Goal: Task Accomplishment & Management: Complete application form

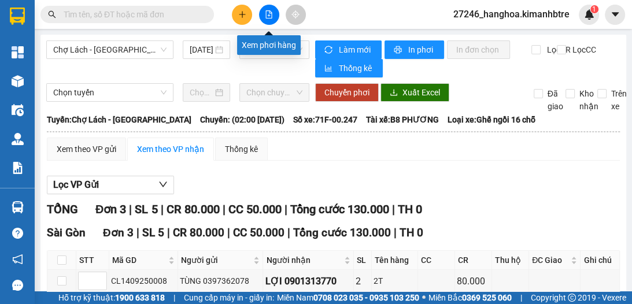
click at [242, 13] on icon "plus" at bounding box center [242, 14] width 1 height 6
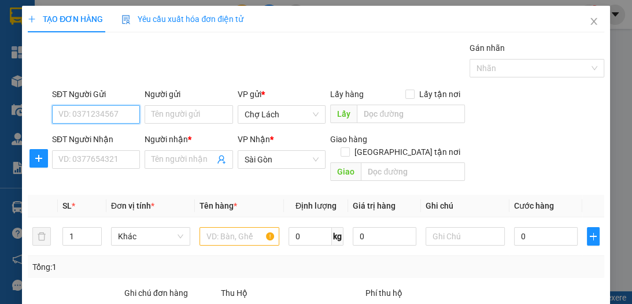
click at [71, 113] on input "SĐT Người Gửi" at bounding box center [96, 114] width 88 height 18
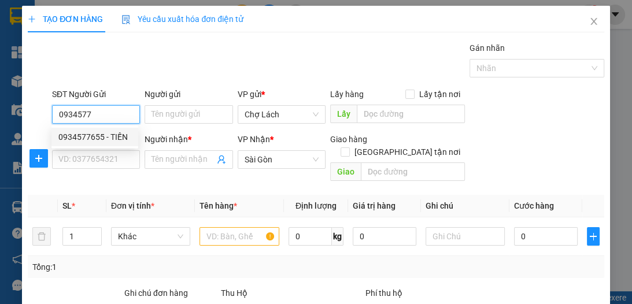
click at [84, 138] on div "0934577655 - TIẾN" at bounding box center [94, 137] width 73 height 13
type input "0934577655"
type input "TIẾN"
type input "0934577655"
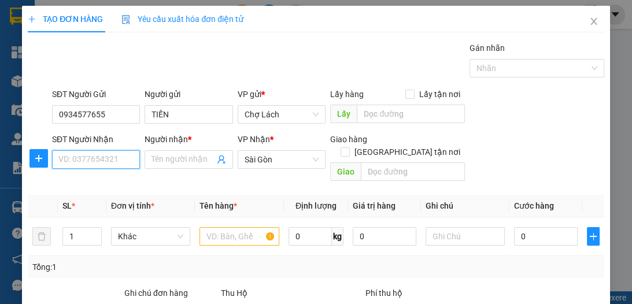
click at [84, 159] on input "SĐT Người Nhận" at bounding box center [96, 159] width 88 height 18
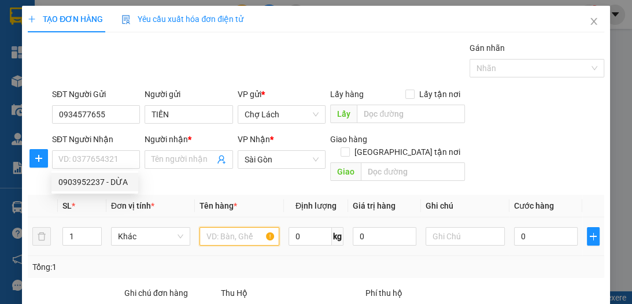
click at [229, 227] on input "text" at bounding box center [238, 236] width 79 height 18
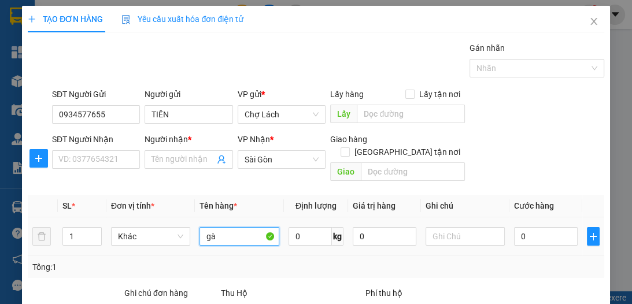
type input "g"
type input "GÀ"
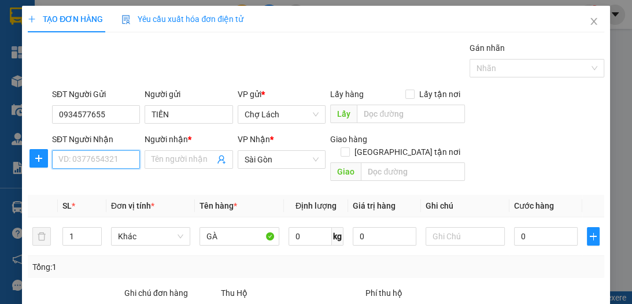
click at [122, 161] on input "SĐT Người Nhận" at bounding box center [96, 159] width 88 height 18
click at [83, 159] on input "032639056" at bounding box center [96, 159] width 88 height 18
type input "0326393056"
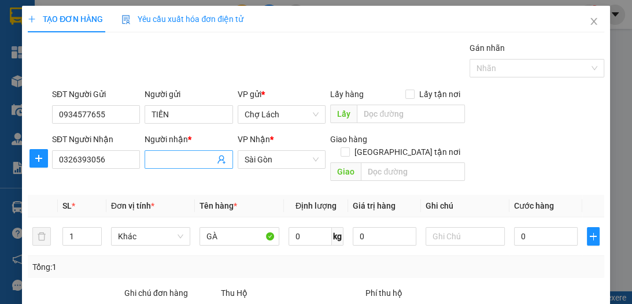
click at [176, 162] on input "Người nhận *" at bounding box center [182, 159] width 62 height 13
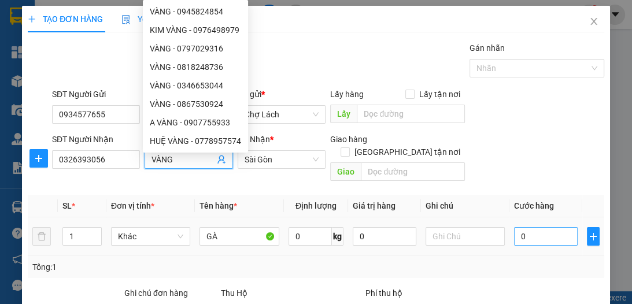
type input "VÀNG"
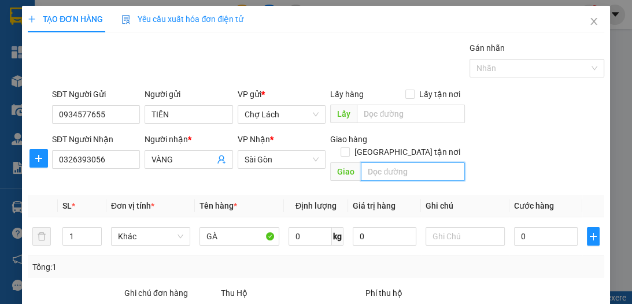
click at [381, 165] on input "text" at bounding box center [413, 171] width 104 height 18
type input "NHÀ BÈ"
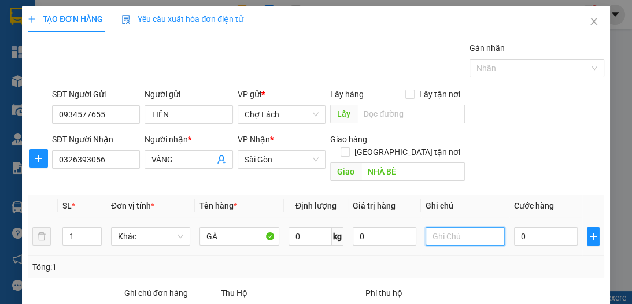
click at [465, 227] on input "text" at bounding box center [464, 236] width 79 height 18
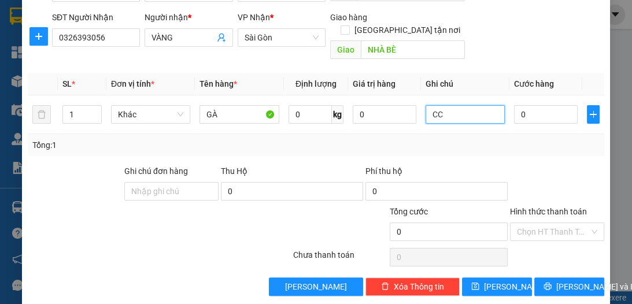
scroll to position [122, 0]
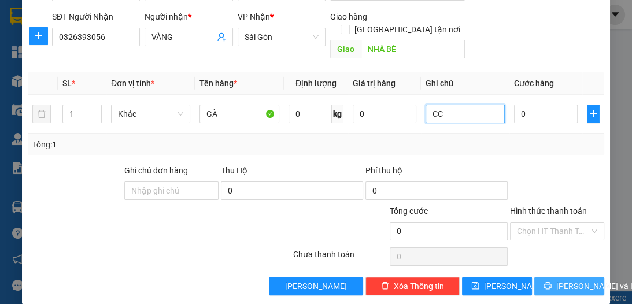
type input "CC"
click at [571, 280] on span "[PERSON_NAME] và In" at bounding box center [596, 286] width 81 height 13
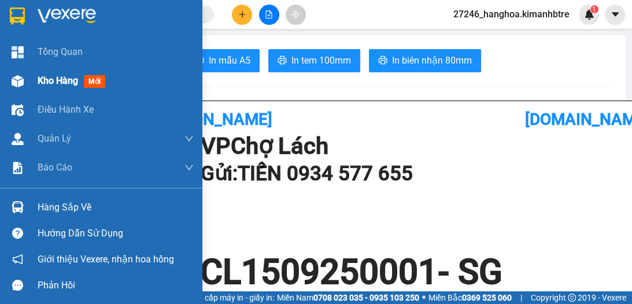
click at [60, 80] on span "Kho hàng" at bounding box center [58, 80] width 40 height 11
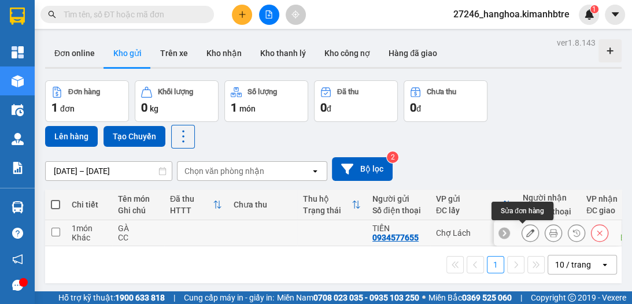
click at [526, 233] on icon at bounding box center [530, 233] width 8 height 8
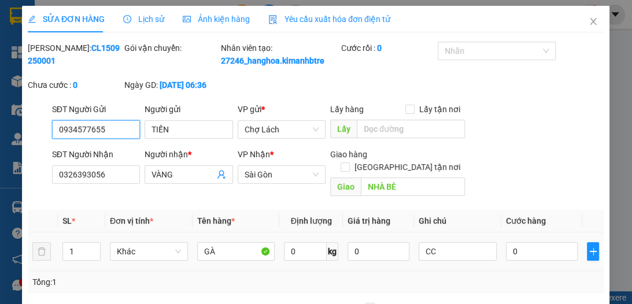
type input "0934577655"
type input "TIẾN"
type input "0326393056"
type input "VÀNG"
type input "NHÀ BÈ"
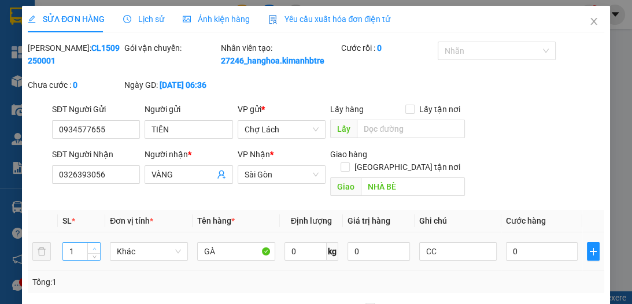
type input "2"
click at [92, 247] on icon "up" at bounding box center [94, 249] width 4 height 4
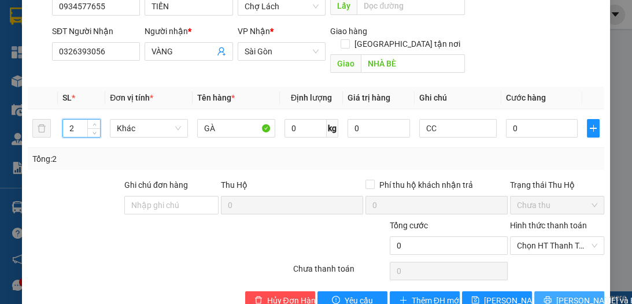
click at [556, 296] on span "[PERSON_NAME] và In" at bounding box center [596, 300] width 81 height 13
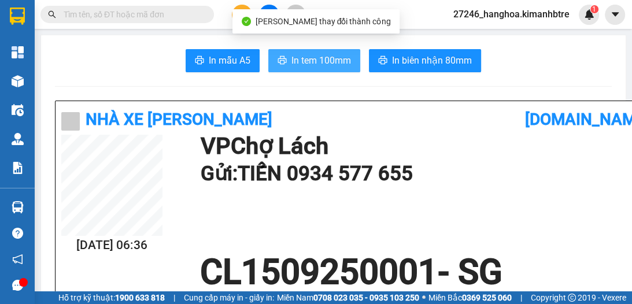
click at [294, 55] on span "In tem 100mm" at bounding box center [321, 60] width 60 height 14
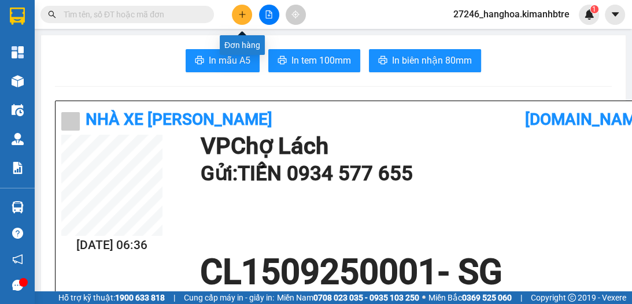
click at [239, 13] on icon "plus" at bounding box center [242, 14] width 8 height 8
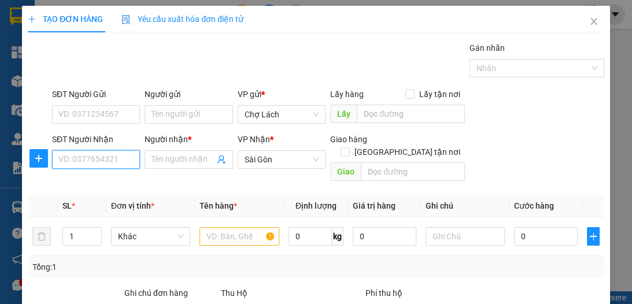
click at [107, 161] on input "SĐT Người Nhận" at bounding box center [96, 159] width 88 height 18
click at [107, 161] on input "854" at bounding box center [96, 159] width 88 height 18
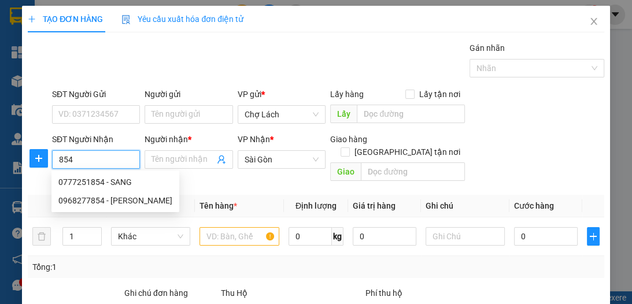
click at [107, 161] on input "854" at bounding box center [96, 159] width 88 height 18
click at [105, 202] on div "0968277854 - [PERSON_NAME]" at bounding box center [115, 200] width 114 height 13
type input "0968277854"
type input "LAN DUNG"
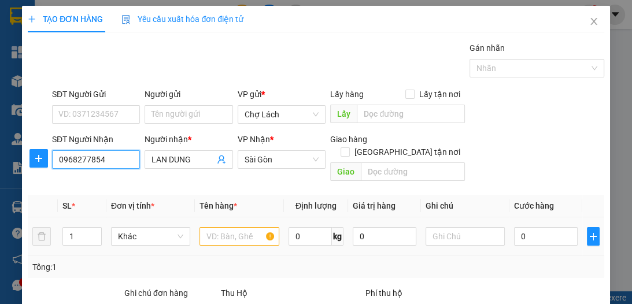
type input "0968277854"
click at [214, 228] on input "text" at bounding box center [238, 236] width 79 height 18
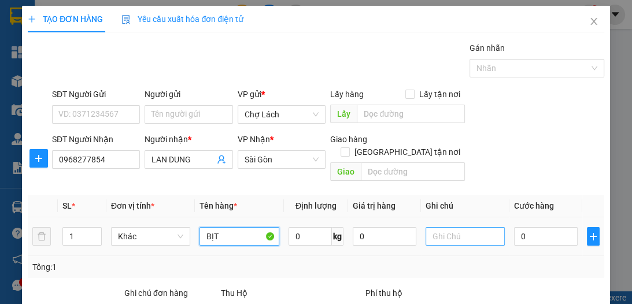
type input "BỊT"
click at [447, 227] on input "text" at bounding box center [464, 236] width 79 height 18
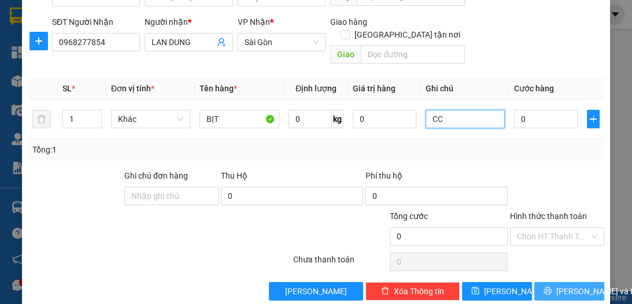
scroll to position [122, 0]
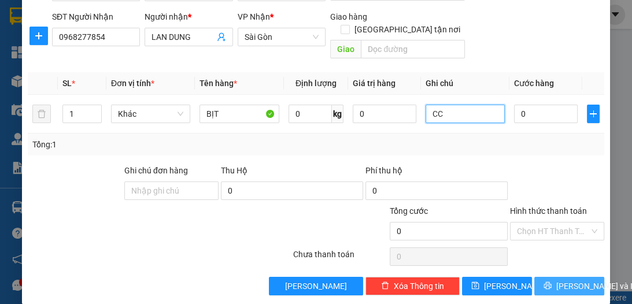
type input "CC"
click at [556, 280] on span "[PERSON_NAME] và In" at bounding box center [596, 286] width 81 height 13
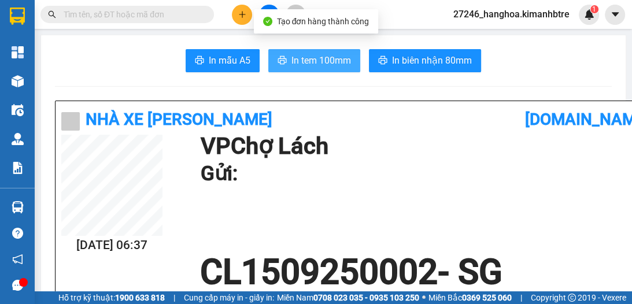
click at [277, 58] on icon "printer" at bounding box center [281, 59] width 9 height 9
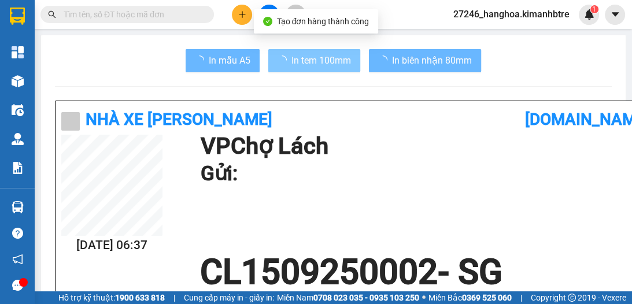
click at [484, 280] on h1 "CL1509250002 - SG" at bounding box center [350, 272] width 579 height 35
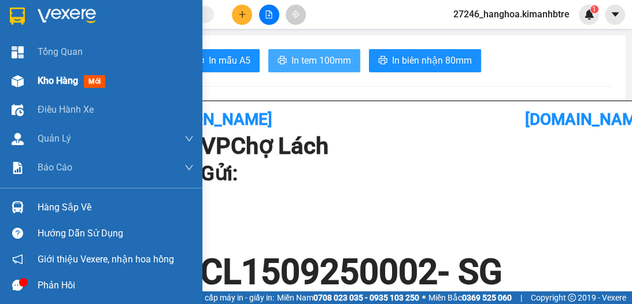
click at [25, 84] on div at bounding box center [18, 81] width 20 height 20
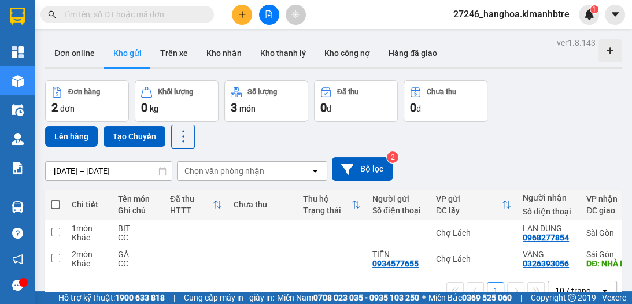
click at [52, 203] on span at bounding box center [55, 204] width 9 height 9
click at [55, 199] on input "checkbox" at bounding box center [55, 199] width 0 height 0
checkbox input "true"
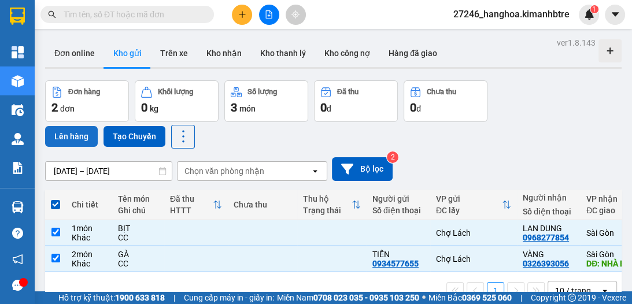
click at [72, 134] on button "Lên hàng" at bounding box center [71, 136] width 53 height 21
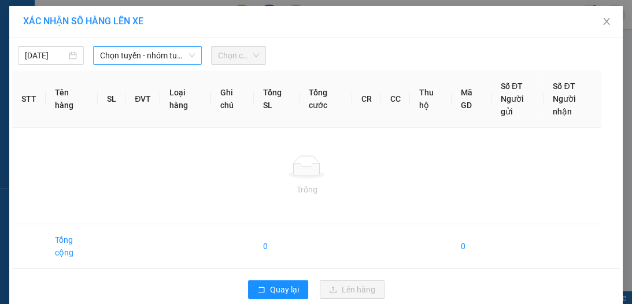
click at [111, 55] on span "Chọn tuyến - nhóm tuyến" at bounding box center [147, 55] width 95 height 17
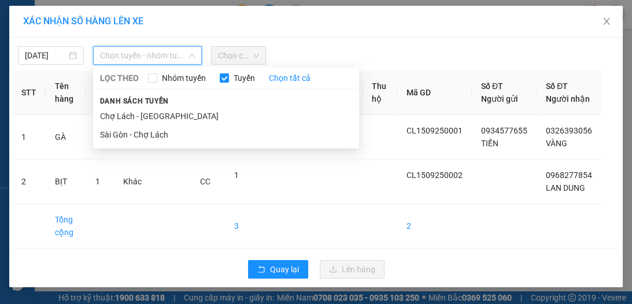
click at [128, 118] on li "Chợ Lách - [GEOGRAPHIC_DATA]" at bounding box center [226, 116] width 266 height 18
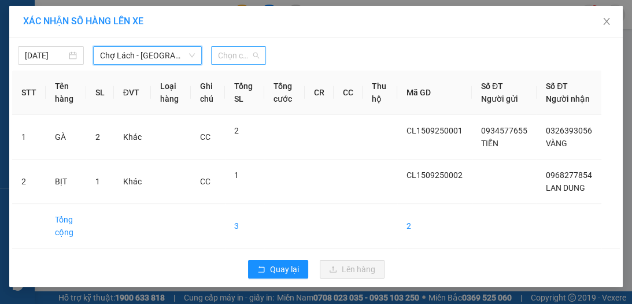
click at [232, 53] on span "Chọn chuyến" at bounding box center [238, 55] width 41 height 17
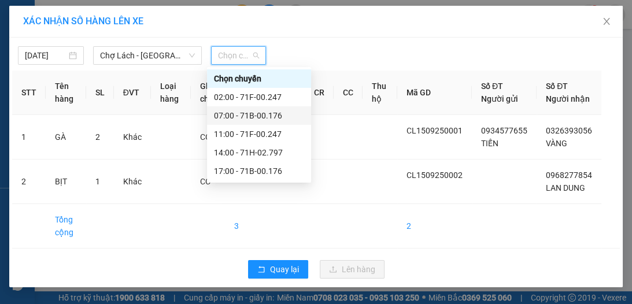
click at [252, 114] on div "07:00 - 71B-00.176" at bounding box center [259, 115] width 90 height 13
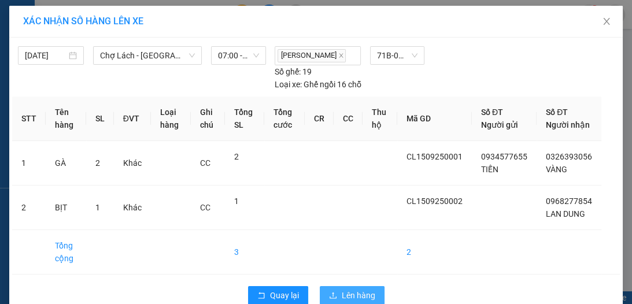
click at [335, 299] on button "Lên hàng" at bounding box center [352, 295] width 65 height 18
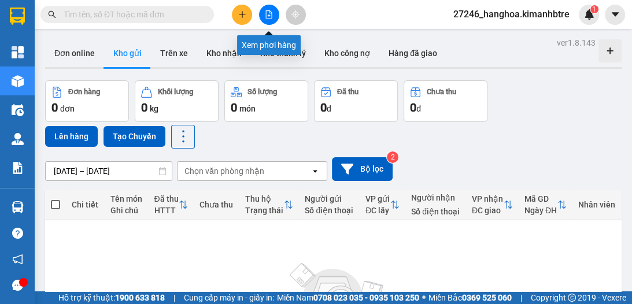
click at [267, 17] on button at bounding box center [269, 15] width 20 height 20
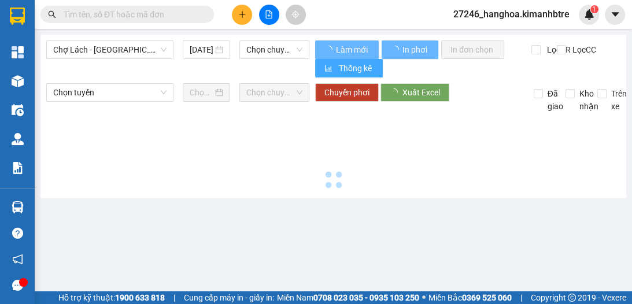
type input "[DATE]"
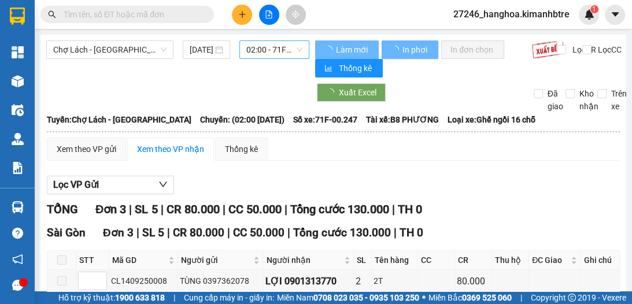
click at [272, 50] on span "02:00 - 71F-00.247" at bounding box center [274, 49] width 56 height 17
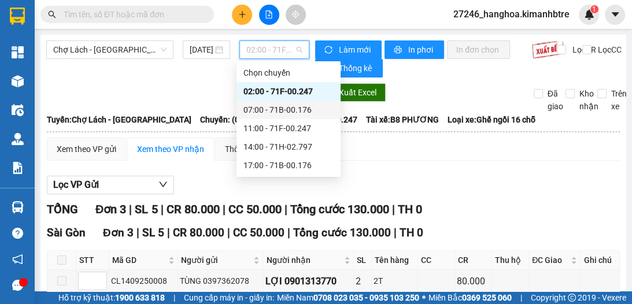
click at [283, 106] on div "07:00 - 71B-00.176" at bounding box center [288, 109] width 90 height 13
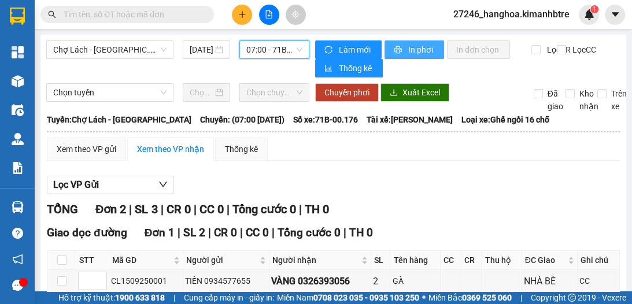
click at [408, 47] on span "In phơi" at bounding box center [421, 49] width 27 height 13
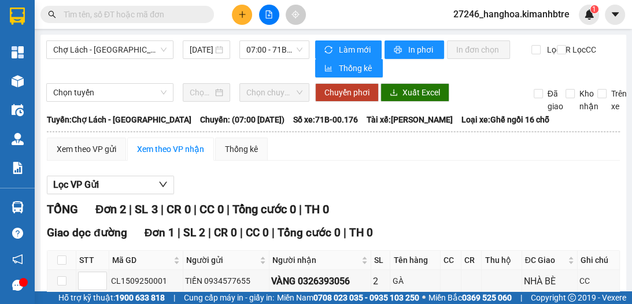
click at [240, 9] on button at bounding box center [242, 15] width 20 height 20
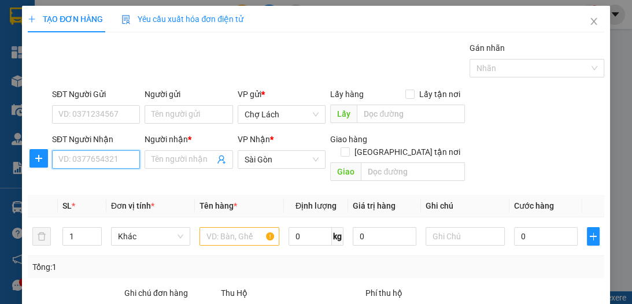
click at [107, 153] on input "SĐT Người Nhận" at bounding box center [96, 159] width 88 height 18
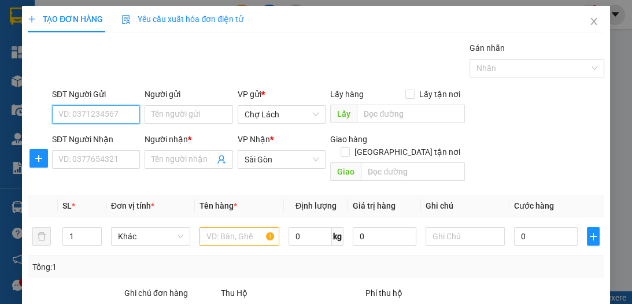
click at [88, 117] on input "SĐT Người Gửi" at bounding box center [96, 114] width 88 height 18
type input "0915740510"
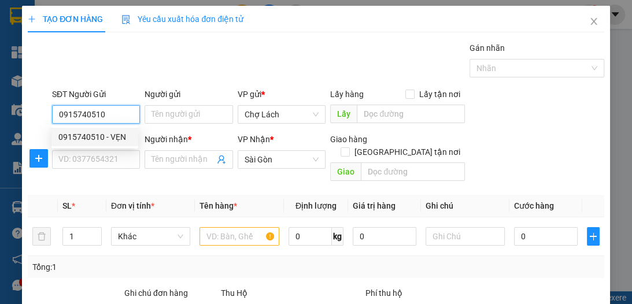
click at [118, 139] on div "0915740510 - VẸN" at bounding box center [94, 137] width 73 height 13
type input "VẸN"
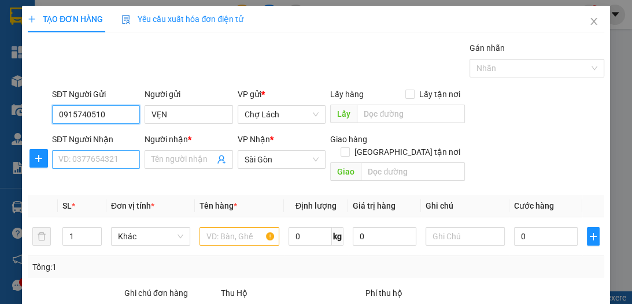
type input "0915740510"
click at [111, 158] on input "SĐT Người Nhận" at bounding box center [96, 159] width 88 height 18
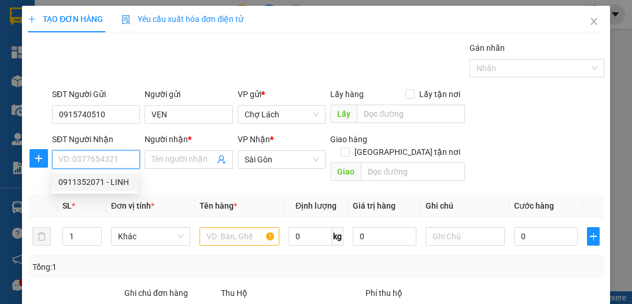
click at [88, 183] on div "0911352071 - LINH" at bounding box center [94, 182] width 73 height 13
type input "0911352071"
type input "LINH"
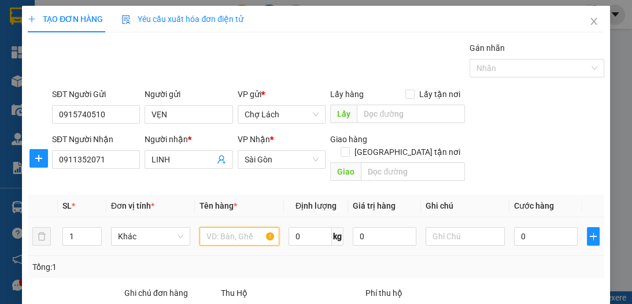
click at [224, 227] on input "text" at bounding box center [238, 236] width 79 height 18
type input "BAO"
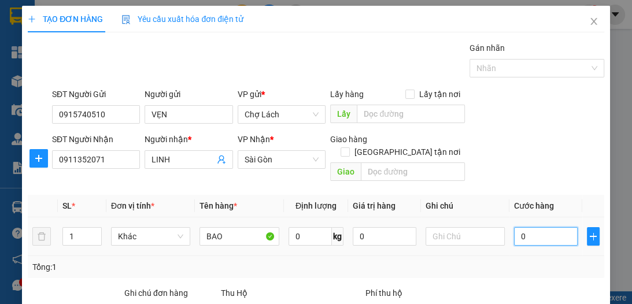
click at [527, 227] on input "0" at bounding box center [546, 236] width 64 height 18
type input "3"
type input "30"
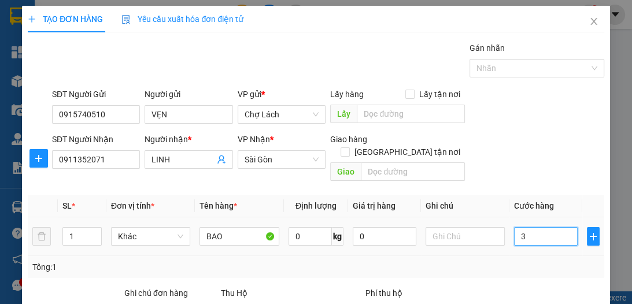
type input "30"
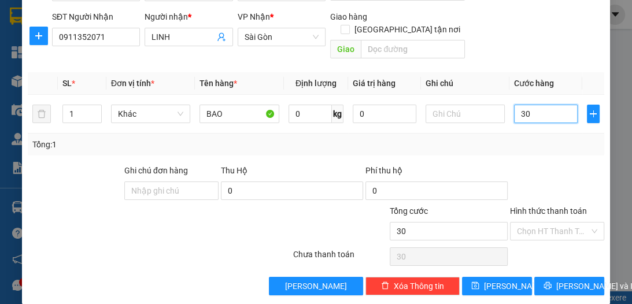
scroll to position [122, 0]
type input "30.000"
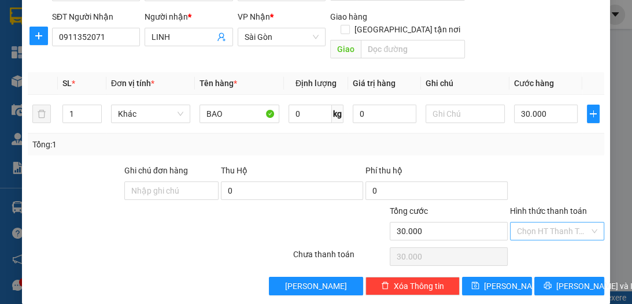
click at [537, 222] on input "Hình thức thanh toán" at bounding box center [553, 230] width 72 height 17
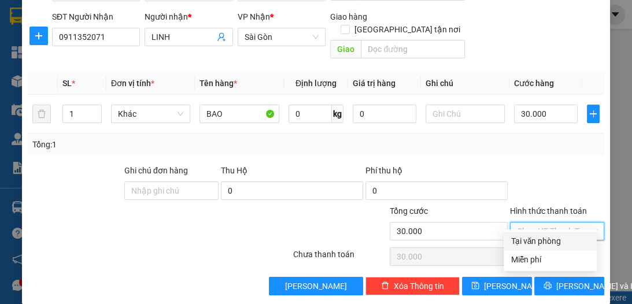
click at [532, 238] on div "Tại văn phòng" at bounding box center [549, 241] width 79 height 13
type input "0"
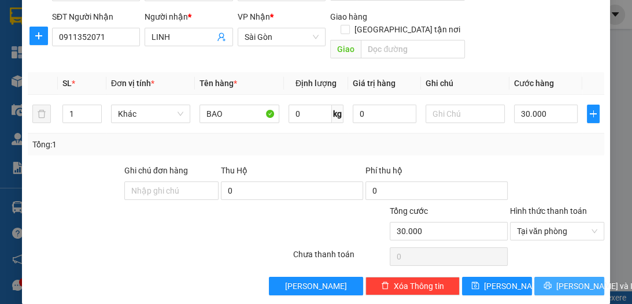
click at [557, 280] on span "[PERSON_NAME] và In" at bounding box center [596, 286] width 81 height 13
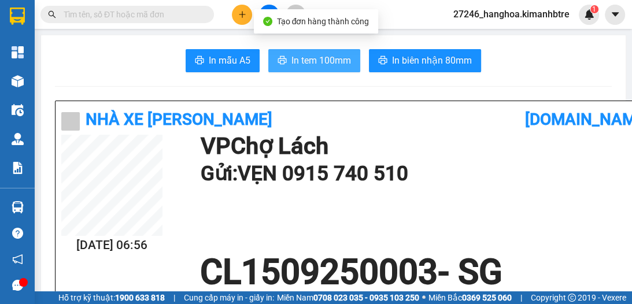
click at [321, 64] on span "In tem 100mm" at bounding box center [321, 60] width 60 height 14
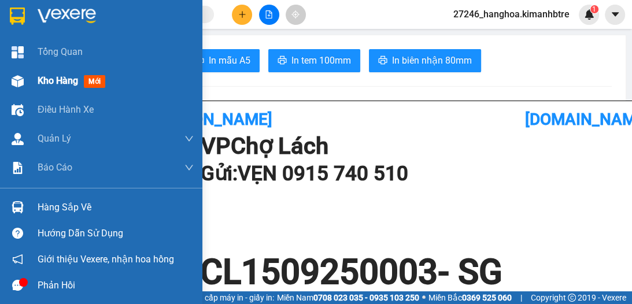
click at [58, 88] on div "Kho hàng mới" at bounding box center [116, 80] width 156 height 29
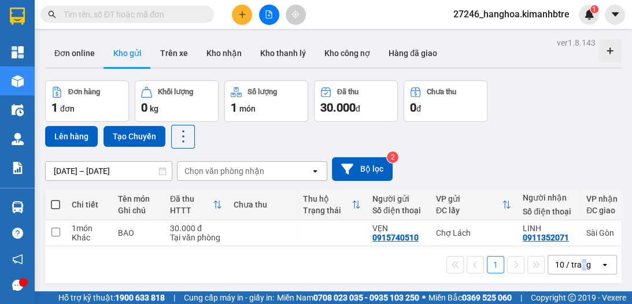
click at [573, 274] on div "10 / trang" at bounding box center [574, 264] width 52 height 18
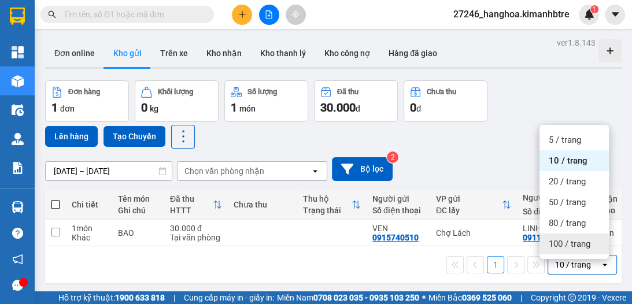
click at [563, 245] on span "100 / trang" at bounding box center [569, 244] width 42 height 12
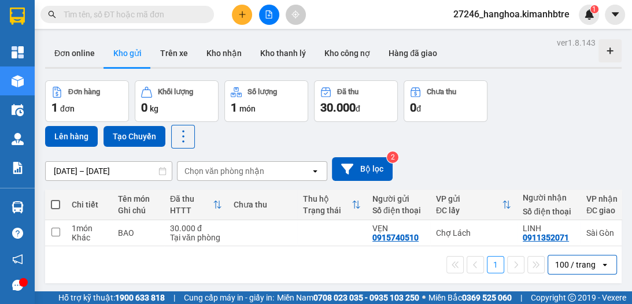
drag, startPoint x: 54, startPoint y: 206, endPoint x: 55, endPoint y: 160, distance: 45.6
click at [54, 206] on span at bounding box center [55, 204] width 9 height 9
click at [55, 199] on input "checkbox" at bounding box center [55, 199] width 0 height 0
checkbox input "true"
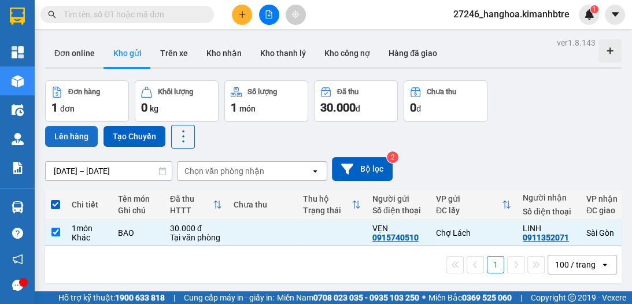
click at [70, 140] on button "Lên hàng" at bounding box center [71, 136] width 53 height 21
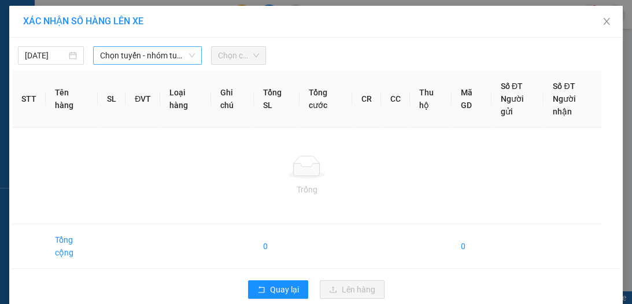
click at [133, 59] on span "Chọn tuyến - nhóm tuyến" at bounding box center [147, 55] width 95 height 17
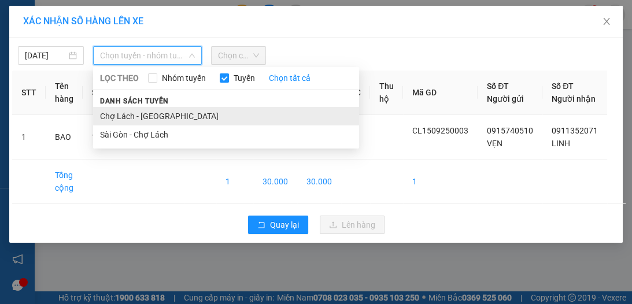
click at [143, 116] on li "Chợ Lách - [GEOGRAPHIC_DATA]" at bounding box center [226, 116] width 266 height 18
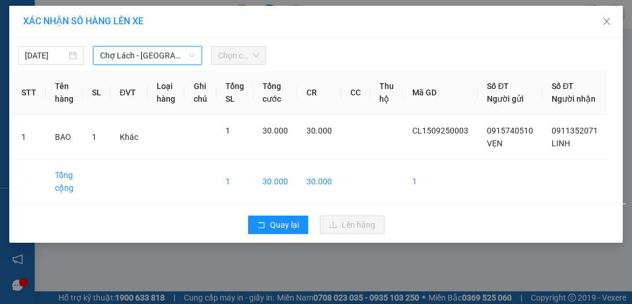
click at [235, 54] on span "Chọn chuyến" at bounding box center [238, 55] width 41 height 17
click at [238, 57] on span "Chọn chuyến" at bounding box center [238, 55] width 41 height 17
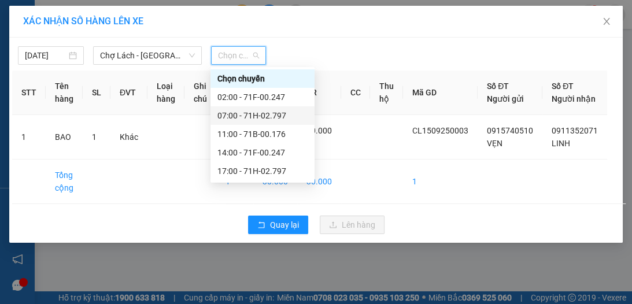
click at [255, 112] on div "07:00 - 71H-02.797" at bounding box center [262, 115] width 90 height 13
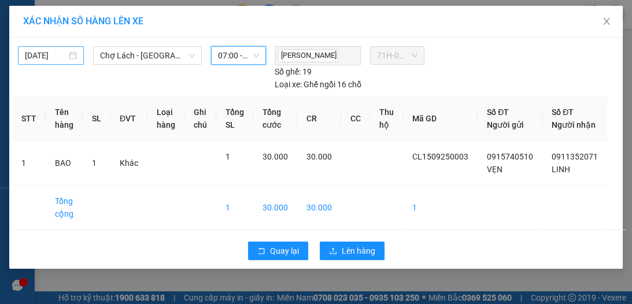
click at [53, 55] on body "Kết quả tìm kiếm ( 0 ) Bộ lọc Ngày tạo đơn gần nhất No Data 27246_hanghoa.kiman…" at bounding box center [316, 152] width 632 height 304
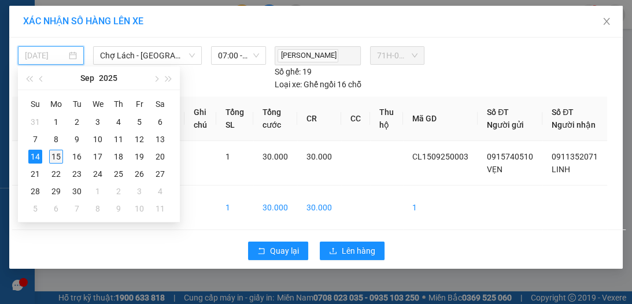
click at [58, 152] on div "15" at bounding box center [56, 157] width 14 height 14
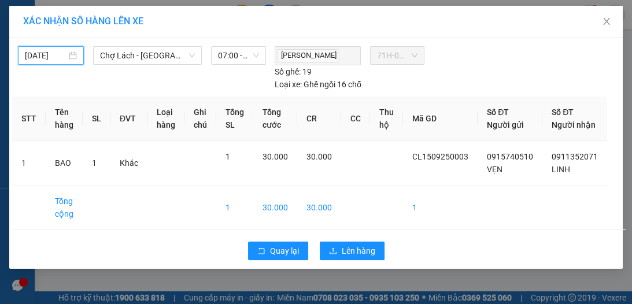
type input "[DATE]"
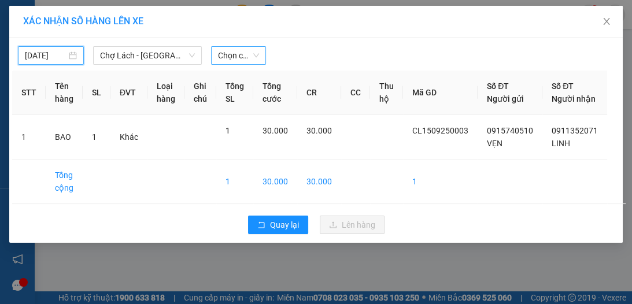
click at [244, 58] on span "Chọn chuyến" at bounding box center [238, 55] width 41 height 17
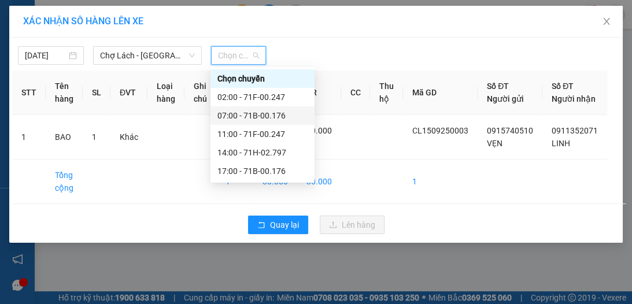
click at [245, 112] on div "07:00 - 71B-00.176" at bounding box center [262, 115] width 90 height 13
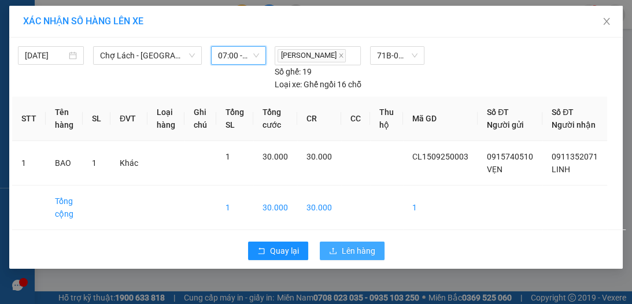
click at [356, 257] on span "Lên hàng" at bounding box center [358, 250] width 34 height 13
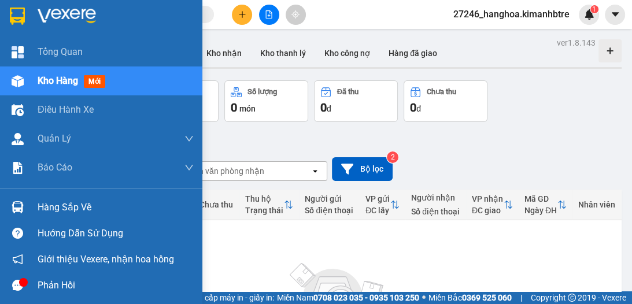
drag, startPoint x: 40, startPoint y: 84, endPoint x: 49, endPoint y: 86, distance: 8.8
click at [41, 86] on span "Kho hàng" at bounding box center [58, 80] width 40 height 11
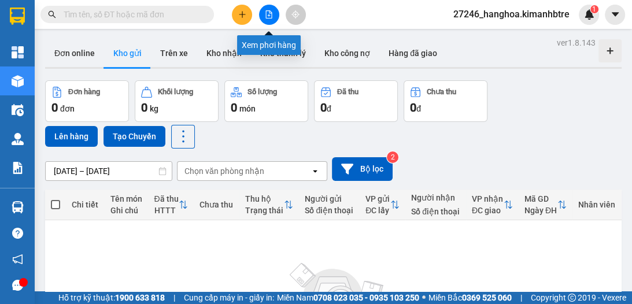
click at [270, 14] on icon "file-add" at bounding box center [269, 14] width 8 height 8
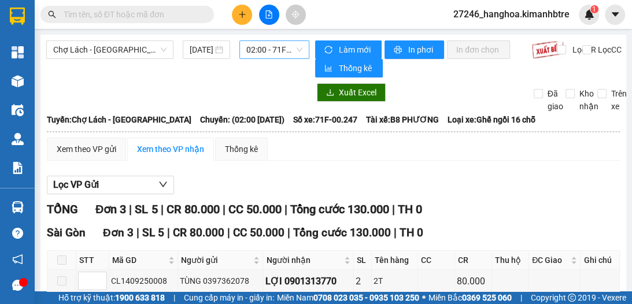
click at [275, 50] on span "02:00 - 71F-00.247" at bounding box center [274, 49] width 56 height 17
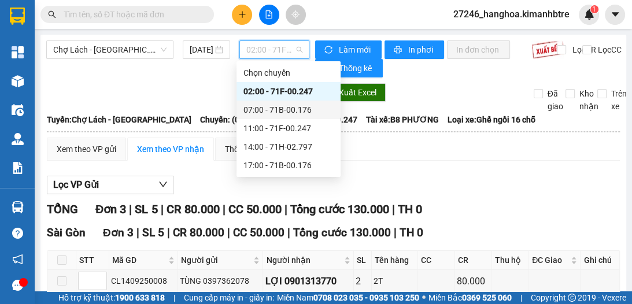
click at [254, 113] on div "07:00 - 71B-00.176" at bounding box center [288, 109] width 90 height 13
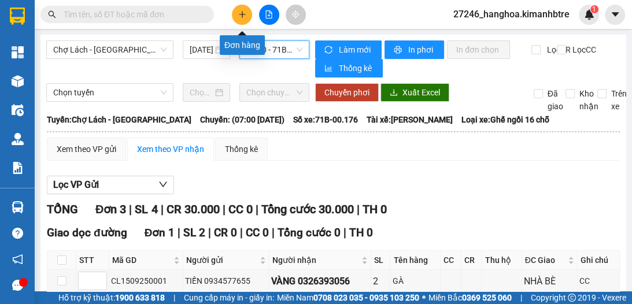
click at [243, 18] on icon "plus" at bounding box center [242, 14] width 8 height 8
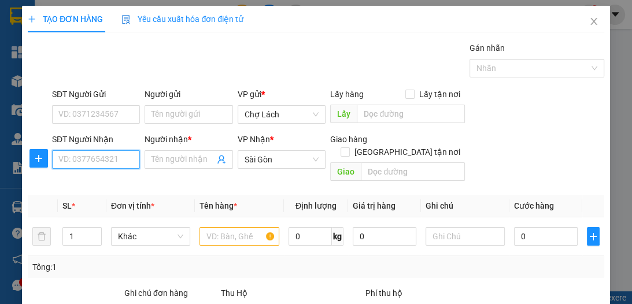
click at [118, 158] on input "SĐT Người Nhận" at bounding box center [96, 159] width 88 height 18
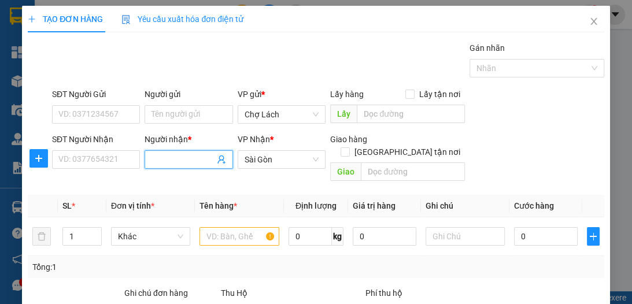
click at [166, 158] on input "Người nhận *" at bounding box center [182, 159] width 62 height 13
click at [180, 159] on input "Người nhận *" at bounding box center [182, 159] width 62 height 13
type input "SANG"
click at [111, 161] on input "SĐT Người Nhận" at bounding box center [96, 159] width 88 height 18
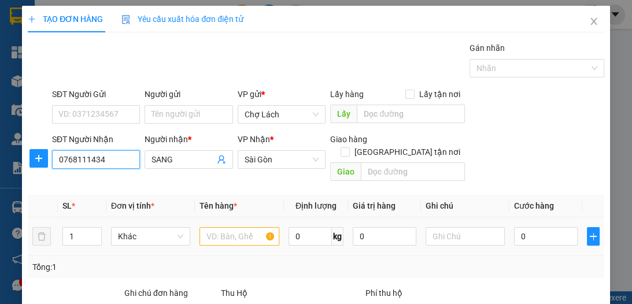
type input "0768111434"
click at [218, 227] on input "text" at bounding box center [238, 236] width 79 height 18
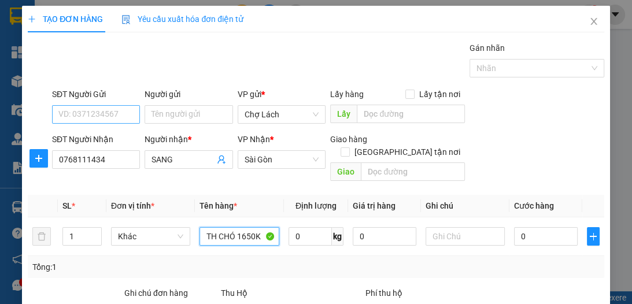
type input "TH CHÓ 1650K"
click at [110, 113] on input "SĐT Người Gửi" at bounding box center [96, 114] width 88 height 18
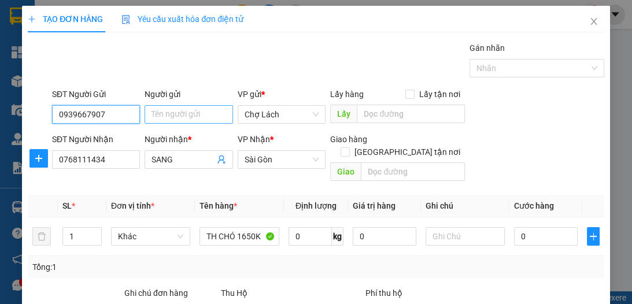
type input "0939667907"
click at [161, 109] on input "Người gửi" at bounding box center [188, 114] width 88 height 18
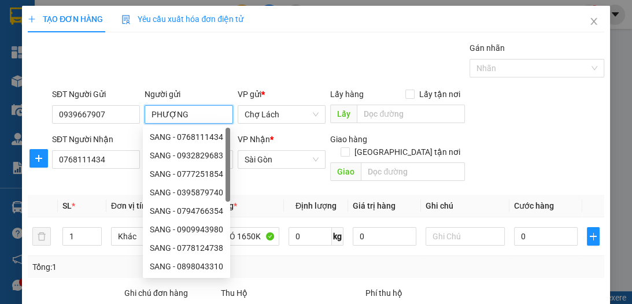
type input "PHƯỢNG"
click at [241, 42] on div "Gán nhãn Nhãn" at bounding box center [328, 62] width 556 height 40
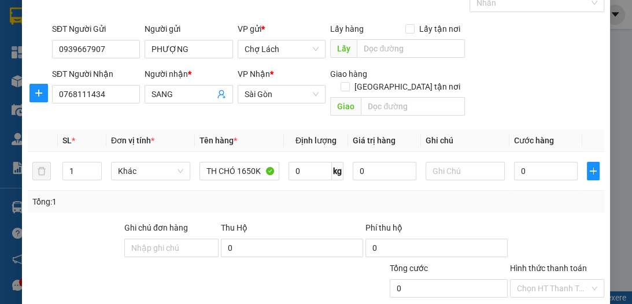
scroll to position [122, 0]
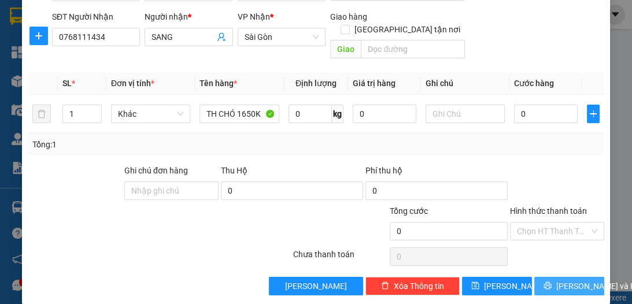
click at [564, 280] on span "[PERSON_NAME] và In" at bounding box center [596, 286] width 81 height 13
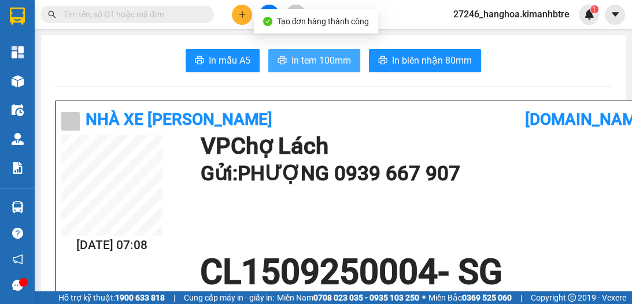
click at [328, 65] on span "In tem 100mm" at bounding box center [321, 60] width 60 height 14
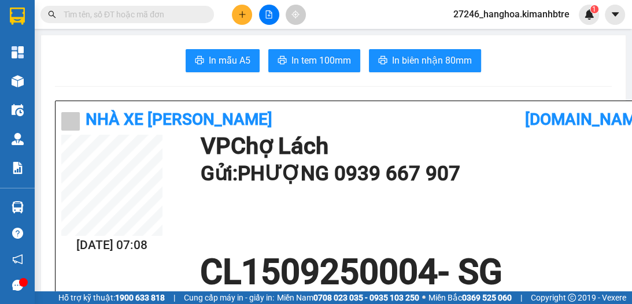
click at [270, 9] on button at bounding box center [269, 15] width 20 height 20
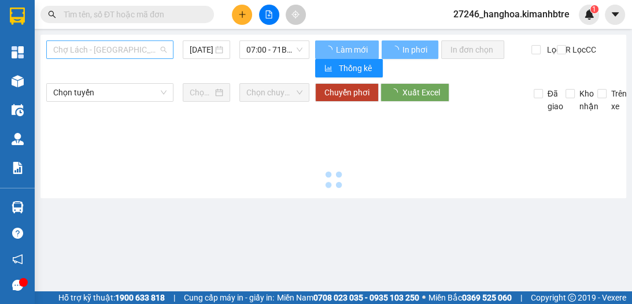
click at [113, 55] on span "Chợ Lách - [GEOGRAPHIC_DATA]" at bounding box center [109, 49] width 113 height 17
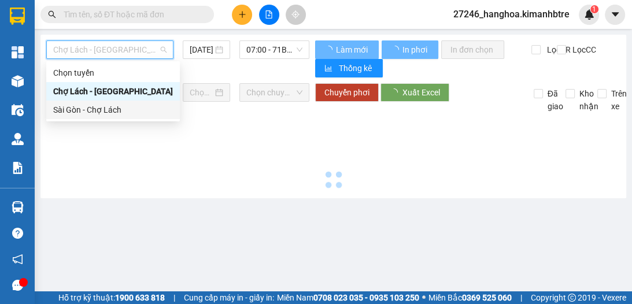
drag, startPoint x: 122, startPoint y: 110, endPoint x: 144, endPoint y: 88, distance: 31.1
click at [122, 111] on div "Sài Gòn - Chợ Lách" at bounding box center [113, 109] width 120 height 13
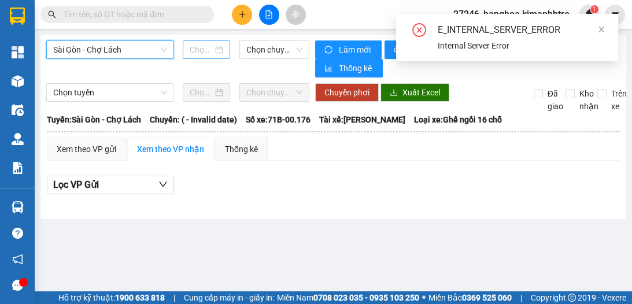
click at [201, 49] on input at bounding box center [201, 49] width 23 height 13
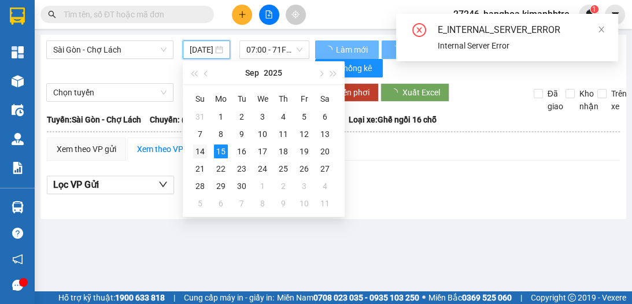
click at [204, 148] on div "14" at bounding box center [200, 151] width 14 height 14
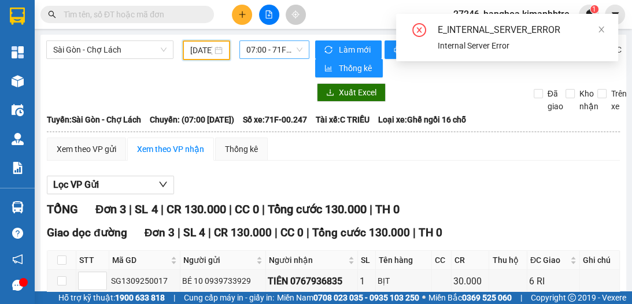
click at [270, 51] on span "07:00 - 71F-00.247" at bounding box center [274, 49] width 56 height 17
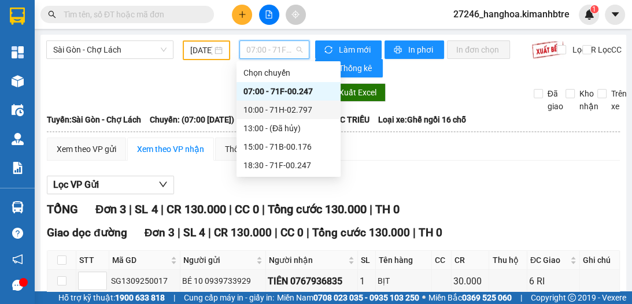
click at [277, 106] on div "10:00 - 71H-02.797" at bounding box center [288, 110] width 104 height 18
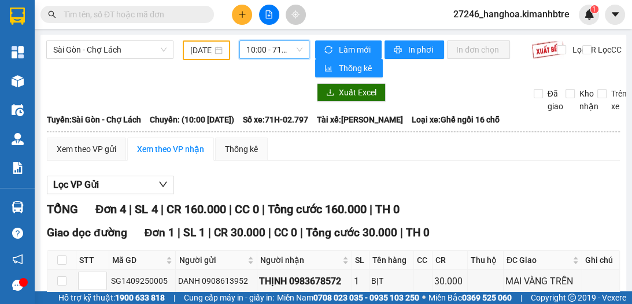
click at [200, 49] on input "[DATE]" at bounding box center [201, 50] width 22 height 13
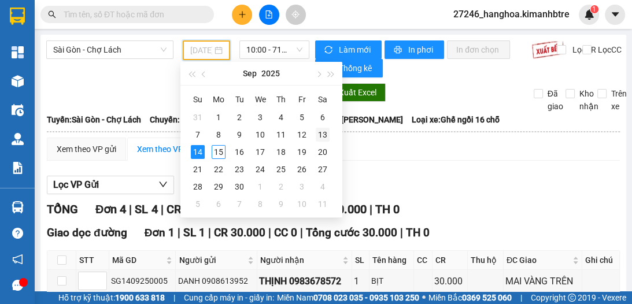
click at [322, 135] on div "13" at bounding box center [322, 135] width 14 height 14
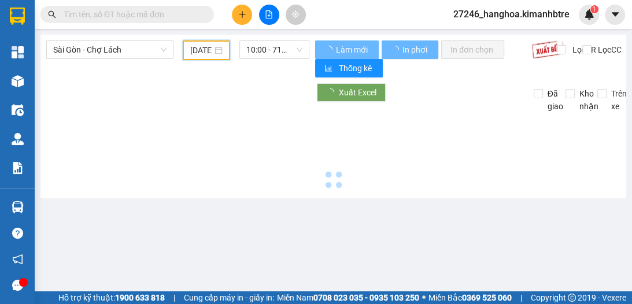
type input "[DATE]"
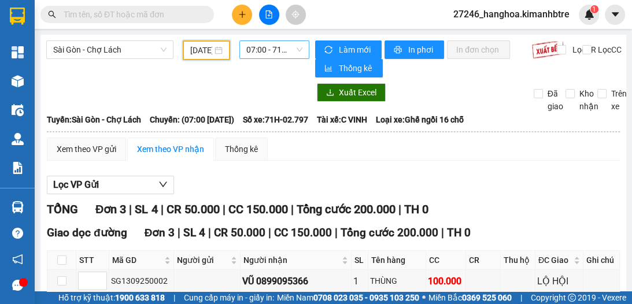
click at [248, 53] on span "07:00 - 71H-02.797" at bounding box center [274, 49] width 56 height 17
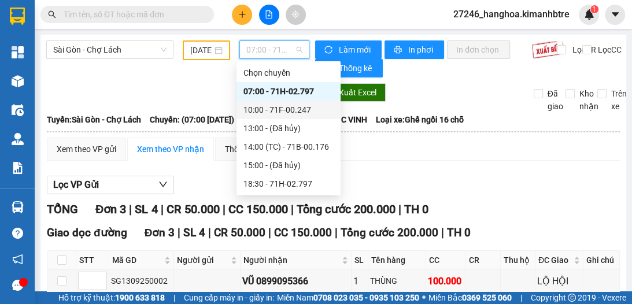
click at [274, 111] on div "10:00 - 71F-00.247" at bounding box center [288, 109] width 90 height 13
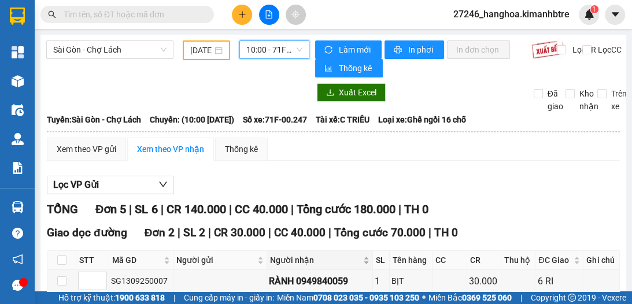
scroll to position [123, 0]
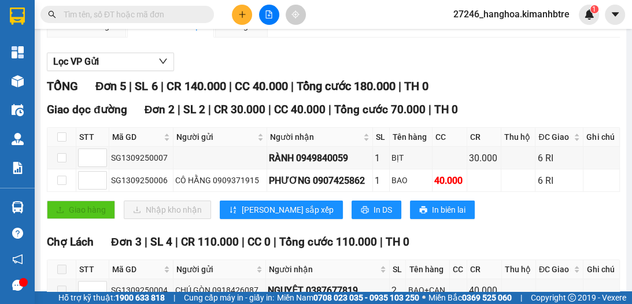
drag, startPoint x: 328, startPoint y: 206, endPoint x: 622, endPoint y: 53, distance: 331.0
click at [620, 53] on section "Kết quả tìm kiếm ( 0 ) Bộ lọc Ngày tạo đơn gần nhất No Data 27246_hanghoa.kiman…" at bounding box center [316, 152] width 632 height 304
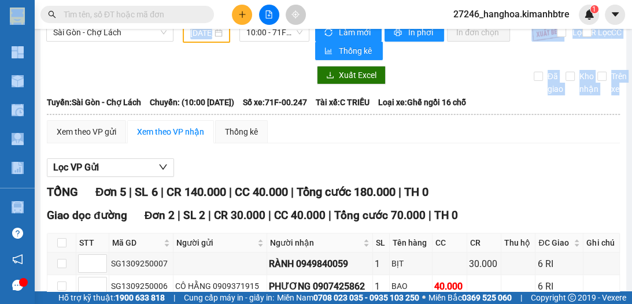
scroll to position [0, 0]
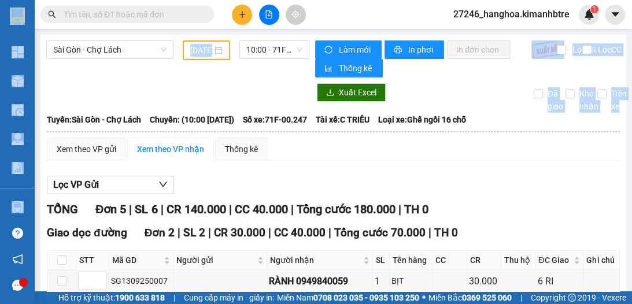
click at [196, 77] on div "[GEOGRAPHIC_DATA] - [GEOGRAPHIC_DATA] [DATE] 10:00 - 71F-00.247 Làm mới In phơi…" at bounding box center [332, 279] width 585 height 489
click at [213, 94] on div at bounding box center [177, 92] width 263 height 18
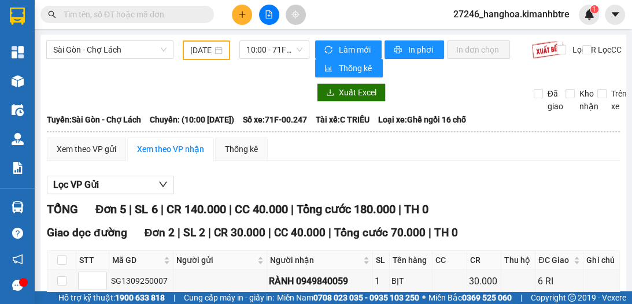
click at [210, 89] on div at bounding box center [177, 92] width 263 height 18
